Goal: Information Seeking & Learning: Understand process/instructions

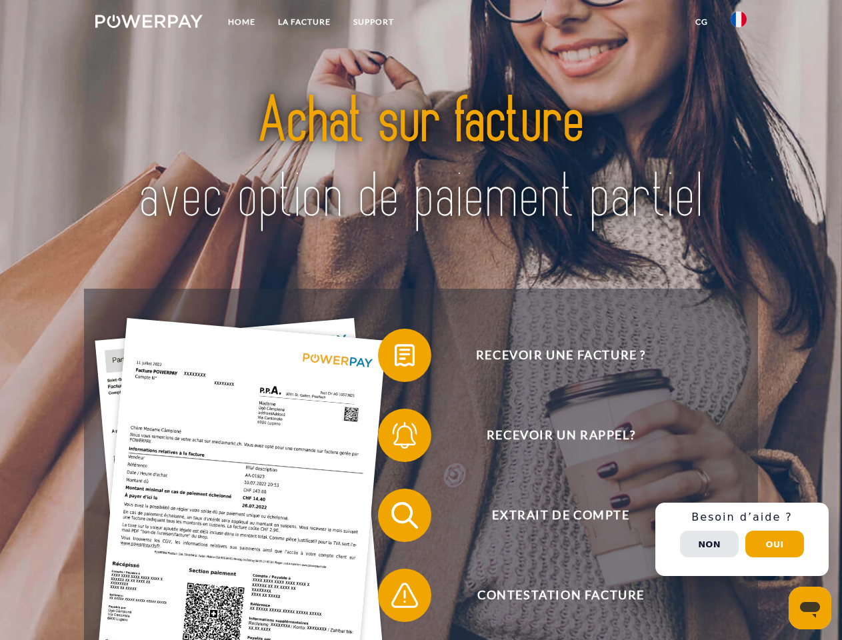
click at [149, 23] on img at bounding box center [148, 21] width 107 height 13
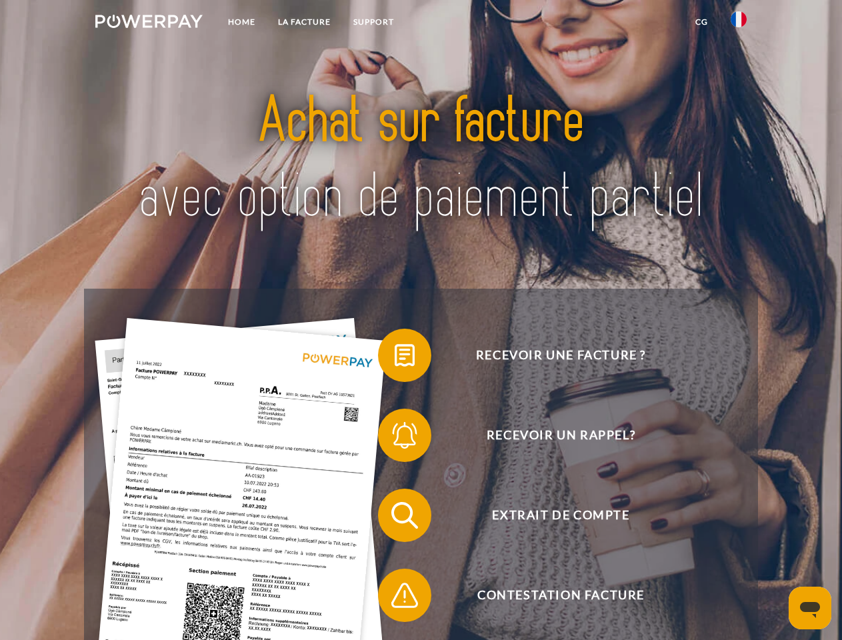
click at [739, 23] on img at bounding box center [739, 19] width 16 height 16
click at [702, 22] on link "CG" at bounding box center [701, 22] width 35 height 24
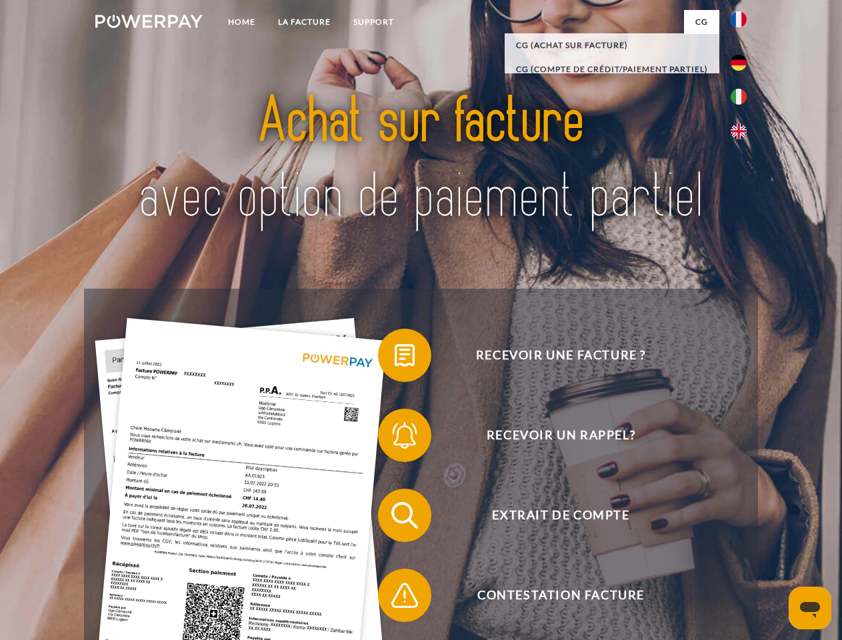
click at [395, 358] on span at bounding box center [384, 355] width 67 height 67
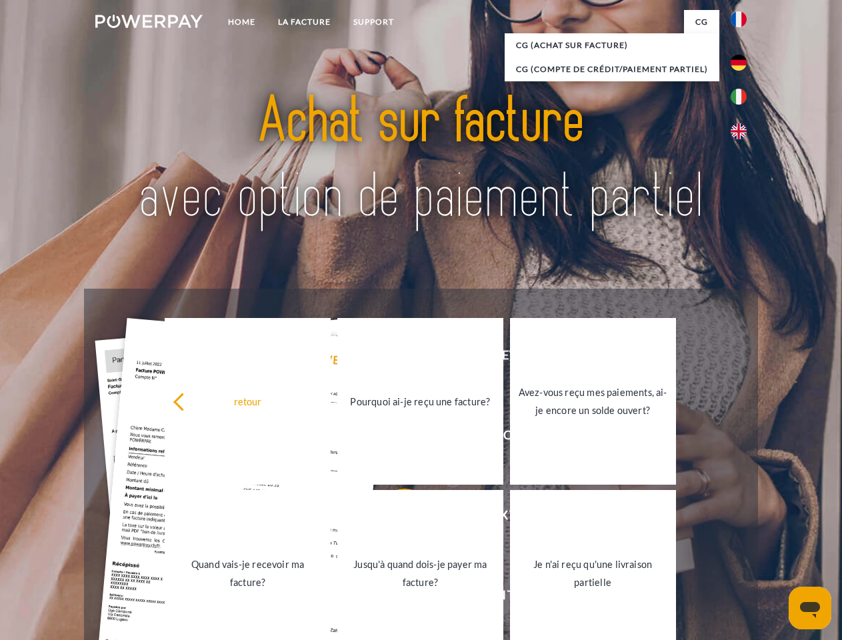
click at [395, 438] on link "Pourquoi ai-je reçu une facture?" at bounding box center [420, 401] width 166 height 167
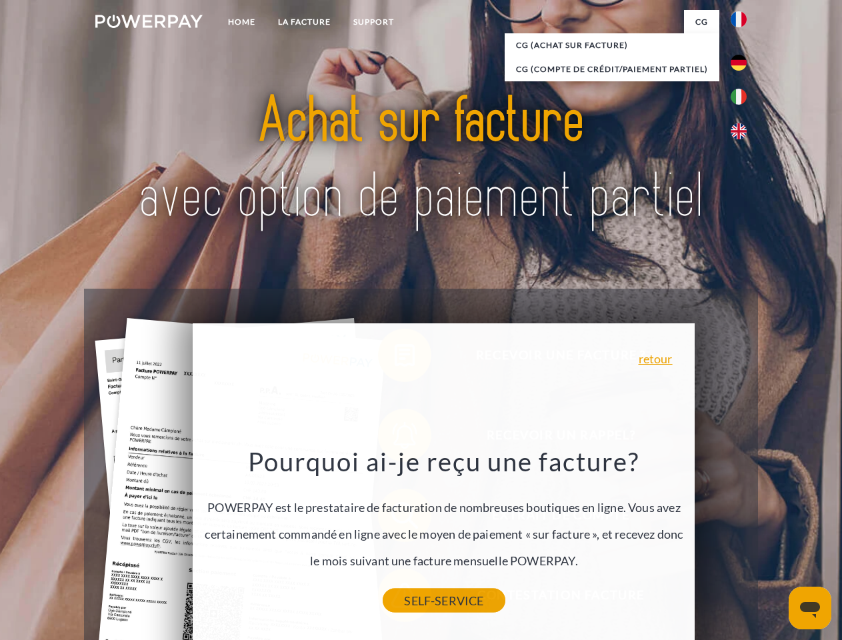
click at [395, 598] on link "SELF-SERVICE" at bounding box center [444, 601] width 122 height 24
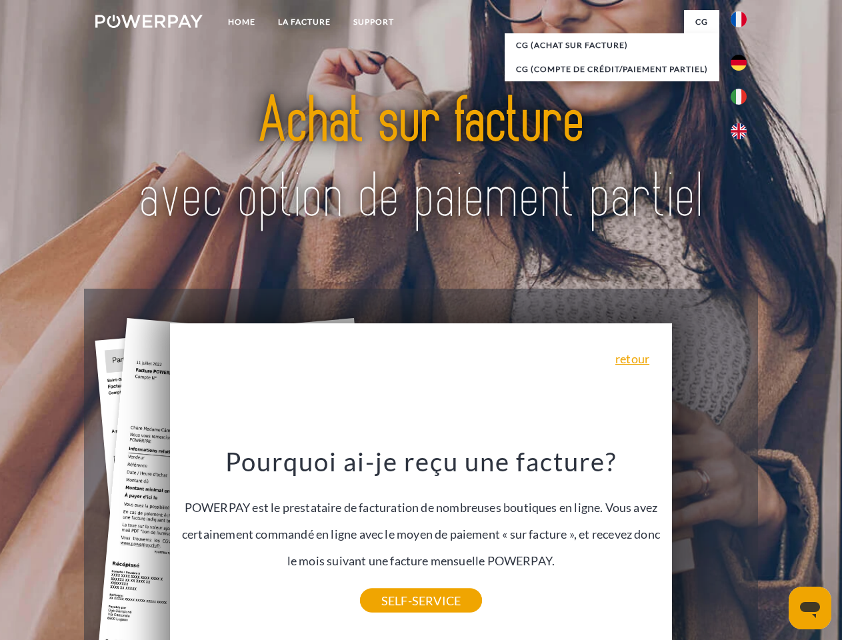
click at [742, 540] on div "Recevoir une facture ? Recevoir un rappel? Extrait de compte retour" at bounding box center [421, 556] width 674 height 534
click at [710, 542] on span "Extrait de compte" at bounding box center [560, 515] width 327 height 53
click at [775, 544] on header "Home LA FACTURE Support" at bounding box center [421, 460] width 842 height 921
